Goal: Obtain resource: Obtain resource

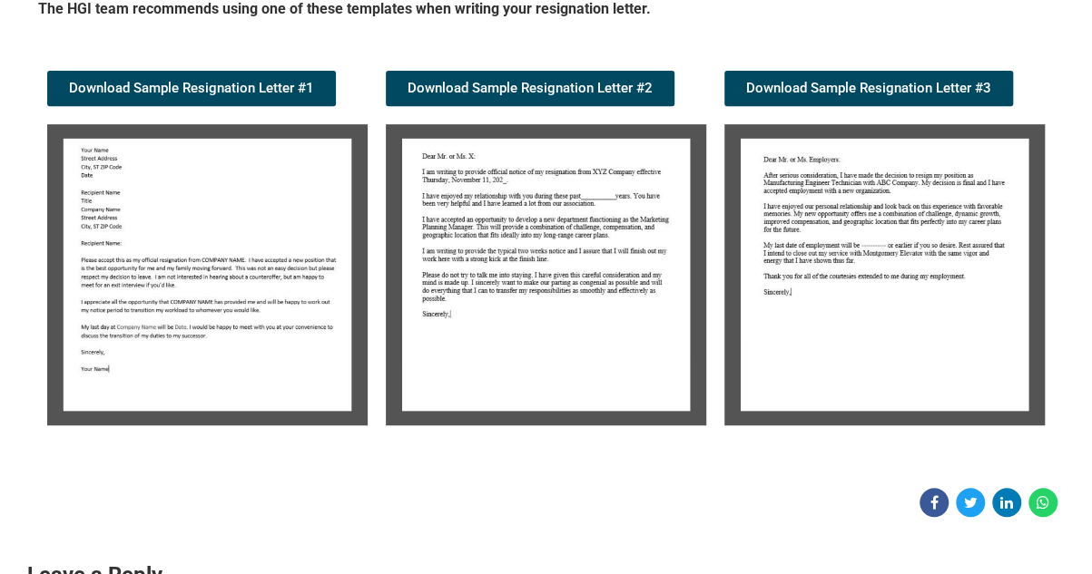
scroll to position [363, 0]
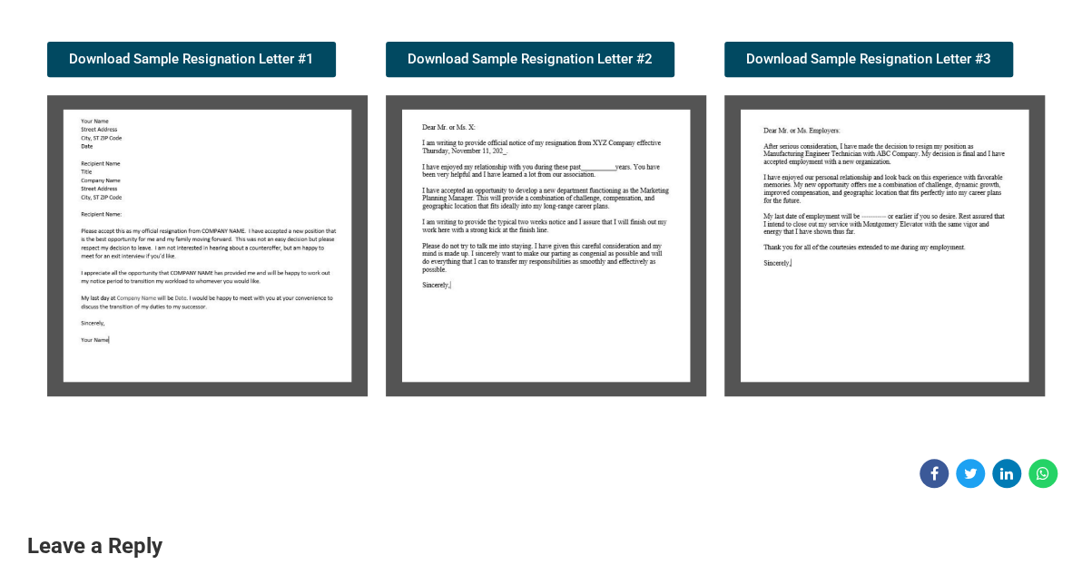
click at [181, 239] on img at bounding box center [207, 245] width 320 height 301
click at [278, 250] on img at bounding box center [207, 245] width 320 height 301
click at [243, 266] on img at bounding box center [207, 245] width 320 height 301
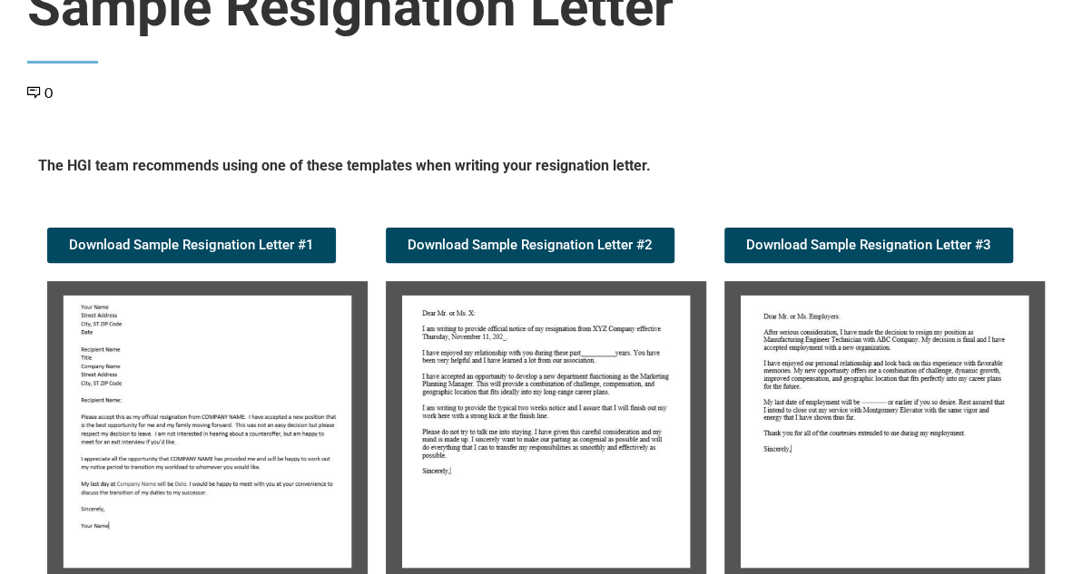
scroll to position [181, 0]
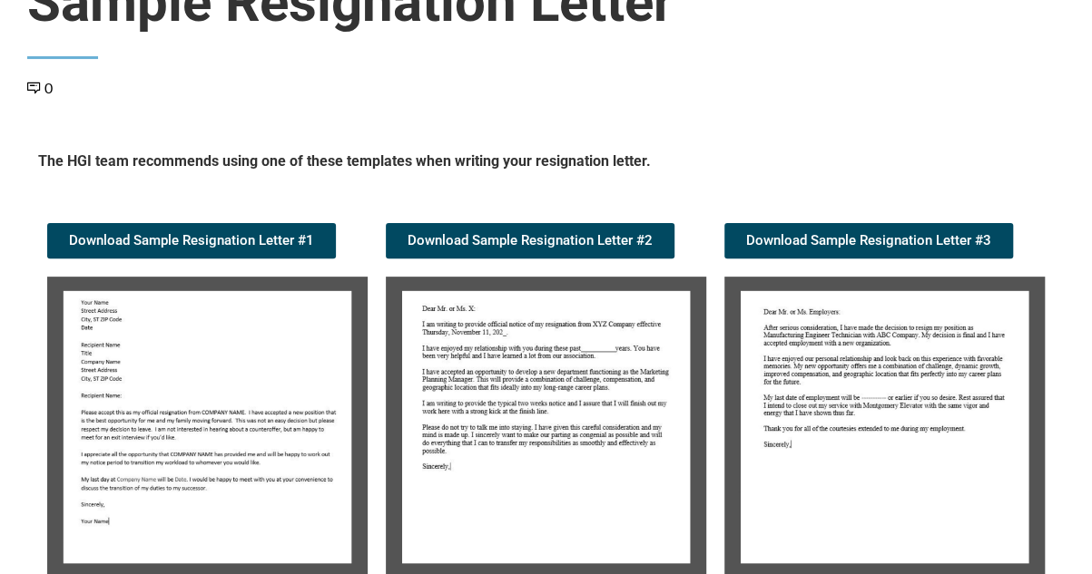
click at [221, 351] on img at bounding box center [207, 427] width 320 height 301
click at [213, 349] on img at bounding box center [207, 427] width 320 height 301
click at [142, 418] on img at bounding box center [207, 427] width 320 height 301
click at [519, 382] on img at bounding box center [546, 427] width 320 height 301
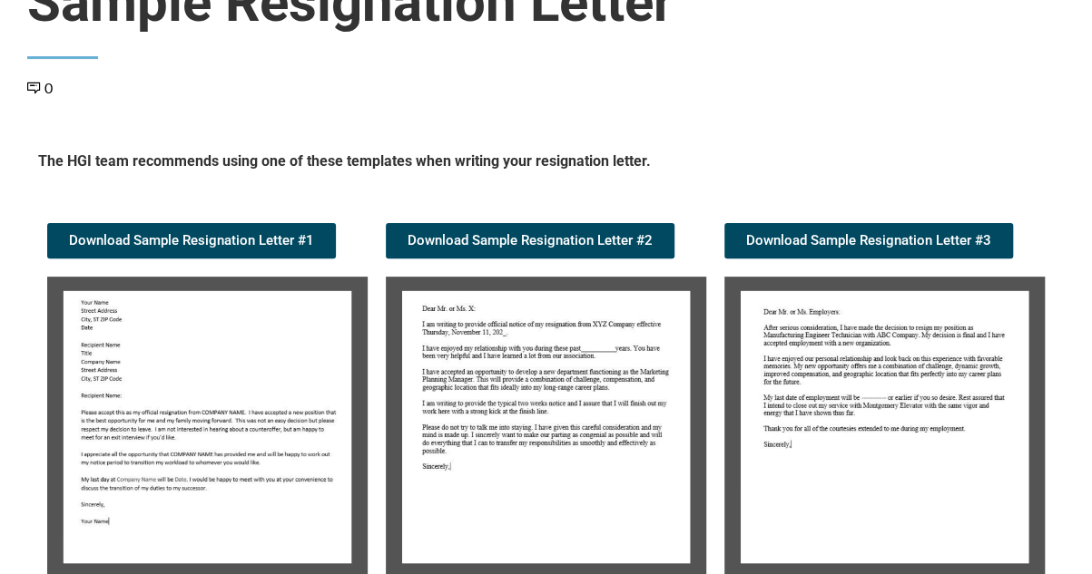
click at [409, 397] on img at bounding box center [546, 427] width 320 height 301
click at [677, 466] on img at bounding box center [546, 427] width 320 height 301
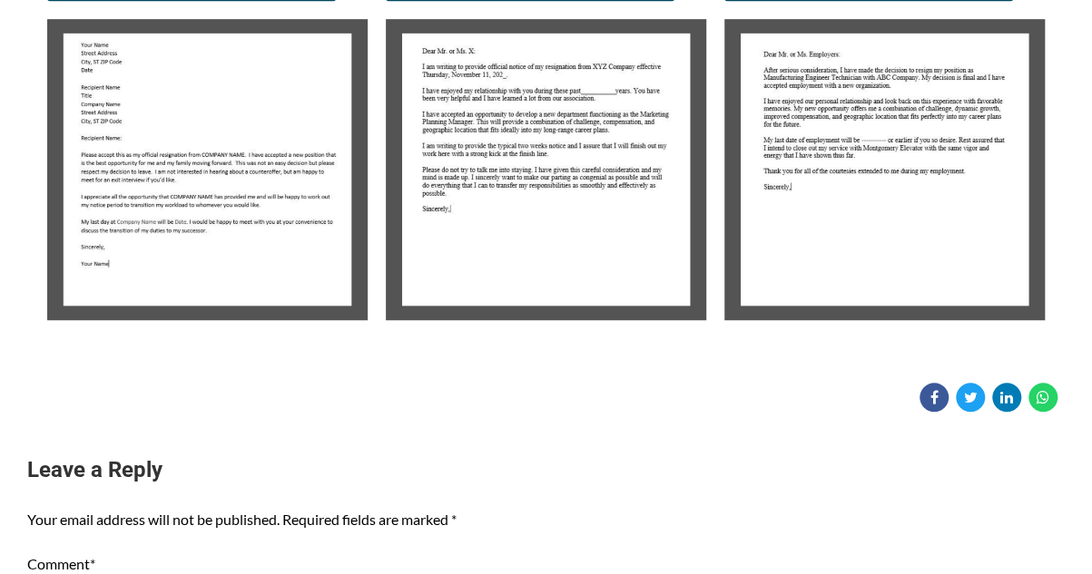
scroll to position [454, 0]
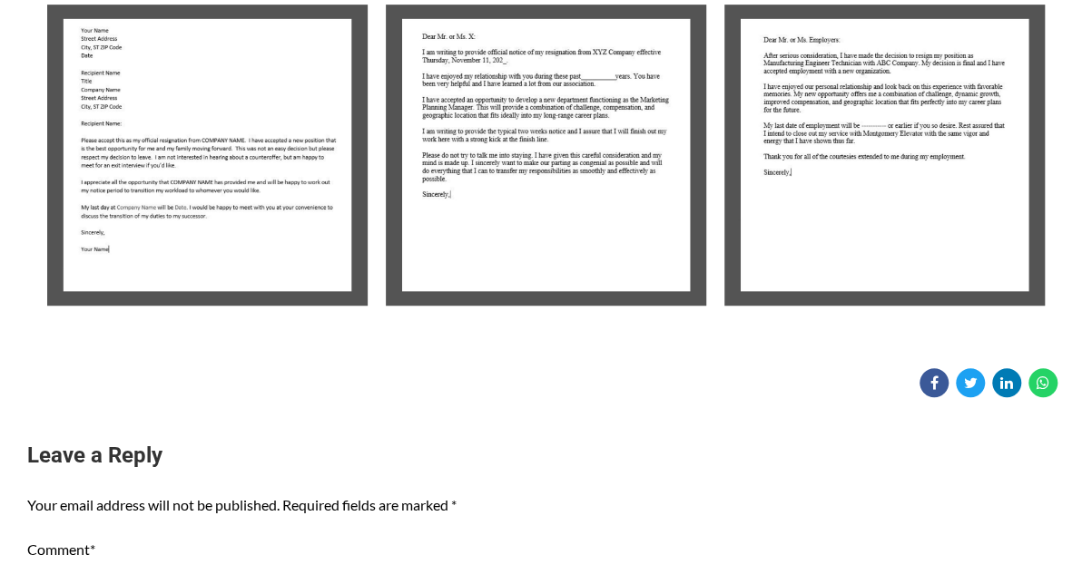
click at [567, 285] on img at bounding box center [546, 155] width 320 height 301
drag, startPoint x: 566, startPoint y: 284, endPoint x: 553, endPoint y: 281, distance: 13.9
click at [566, 283] on img at bounding box center [546, 155] width 320 height 301
click at [557, 235] on img at bounding box center [546, 155] width 320 height 301
